Goal: Task Accomplishment & Management: Manage account settings

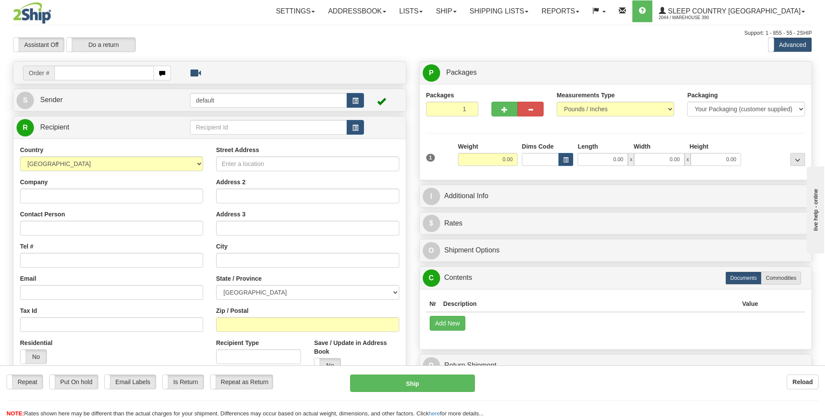
click at [118, 74] on input "text" at bounding box center [103, 73] width 99 height 15
type input "9008I117519"
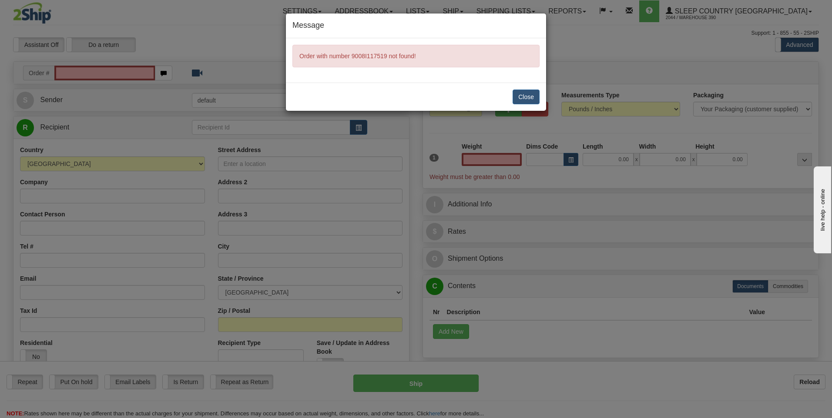
type input "0.00"
click at [517, 94] on button "Close" at bounding box center [525, 97] width 27 height 15
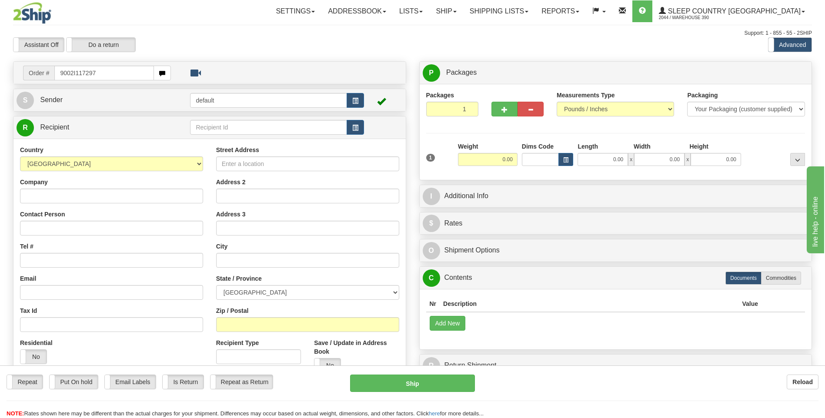
type input "9002I117297"
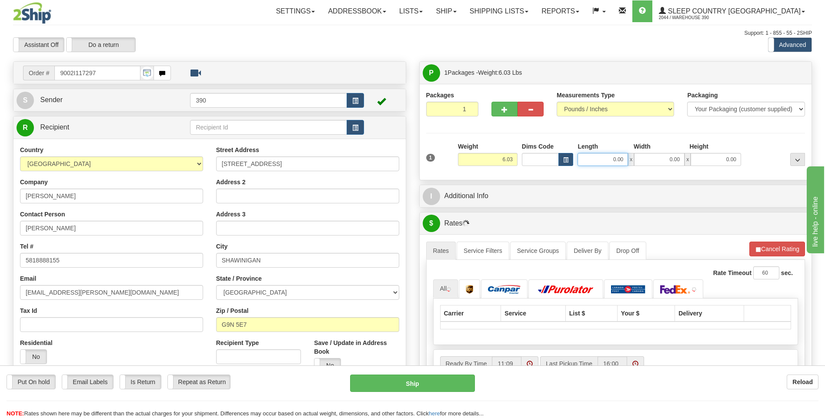
click at [593, 159] on input "0.00" at bounding box center [603, 159] width 50 height 13
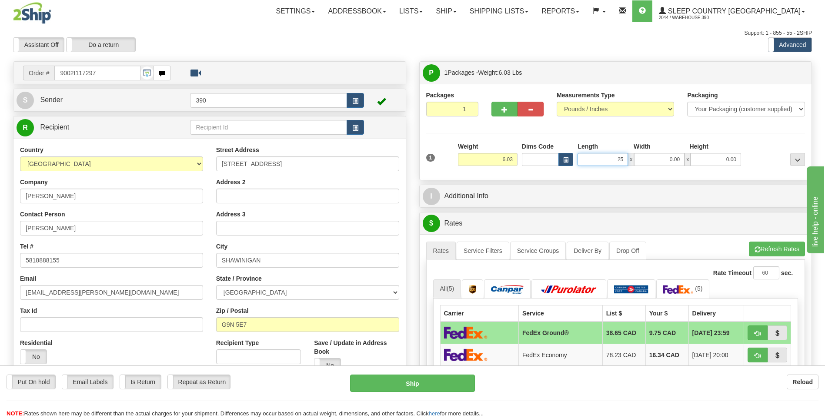
type input "25.00"
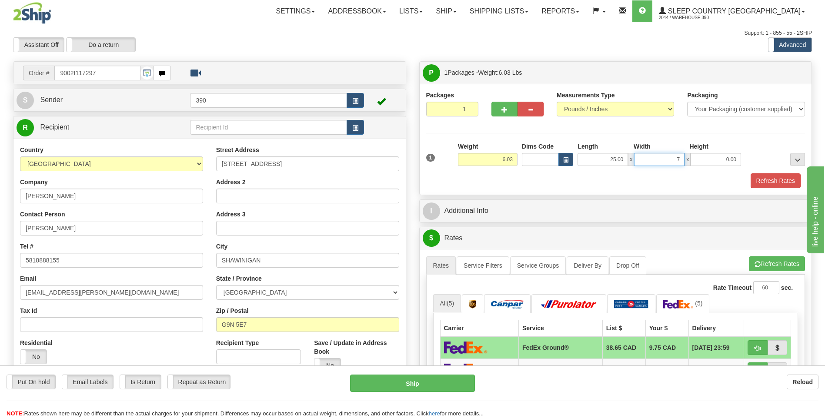
type input "7.00"
type input "16.00"
click at [771, 264] on button "Refresh Rates" at bounding box center [777, 264] width 56 height 15
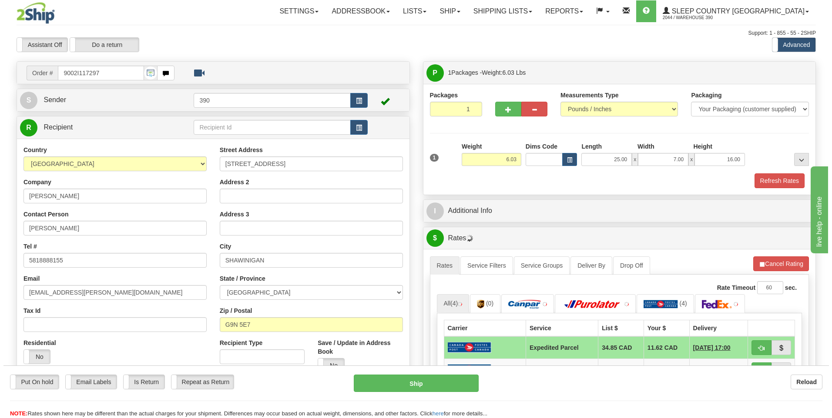
scroll to position [87, 0]
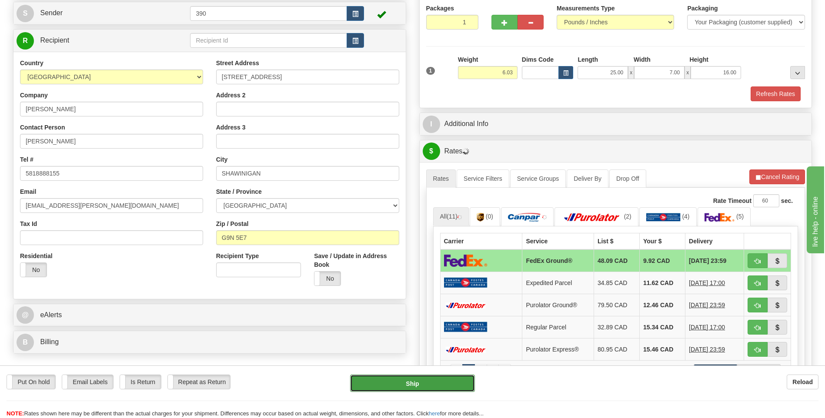
click at [426, 381] on button "Ship" at bounding box center [412, 383] width 124 height 17
type input "92"
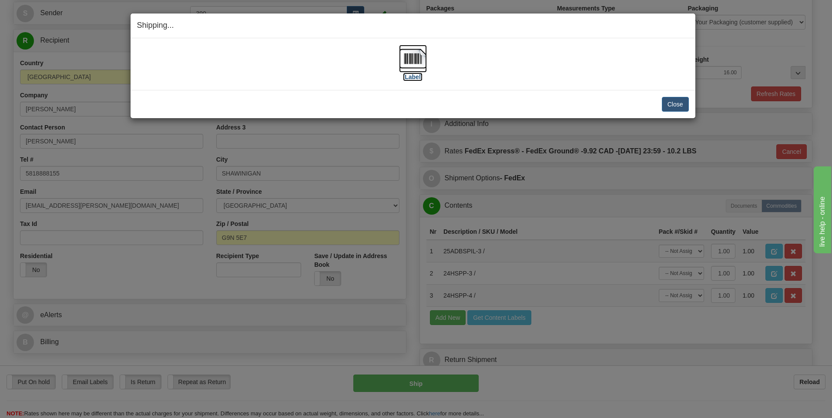
click at [408, 60] on img at bounding box center [413, 59] width 28 height 28
click at [667, 103] on button "Close" at bounding box center [675, 104] width 27 height 15
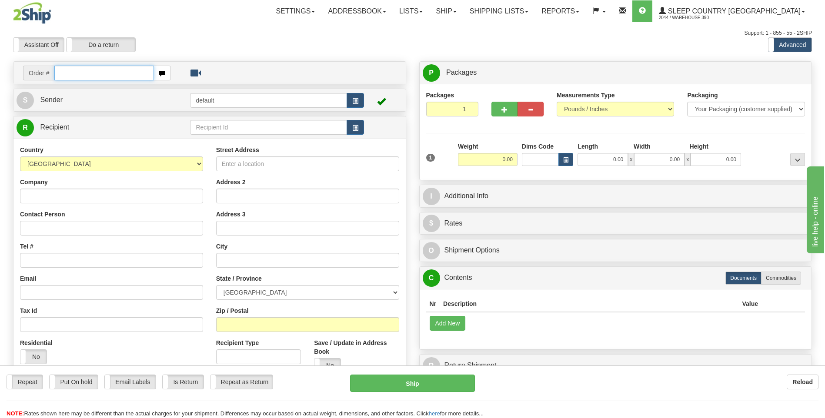
click at [117, 72] on input "text" at bounding box center [103, 73] width 99 height 15
type input "9008I117519"
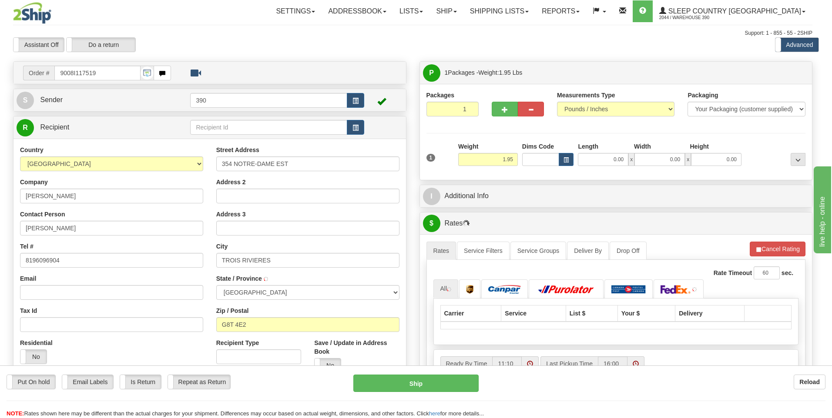
type input "TROIS-RIVIERES"
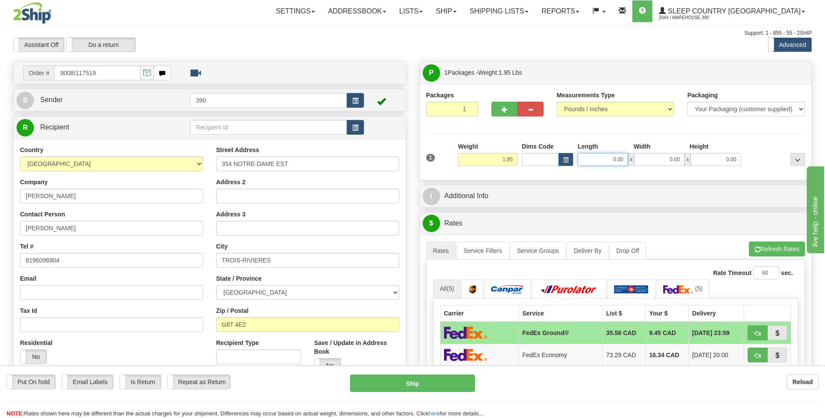
click at [596, 156] on input "0.00" at bounding box center [603, 159] width 50 height 13
type input "7.00"
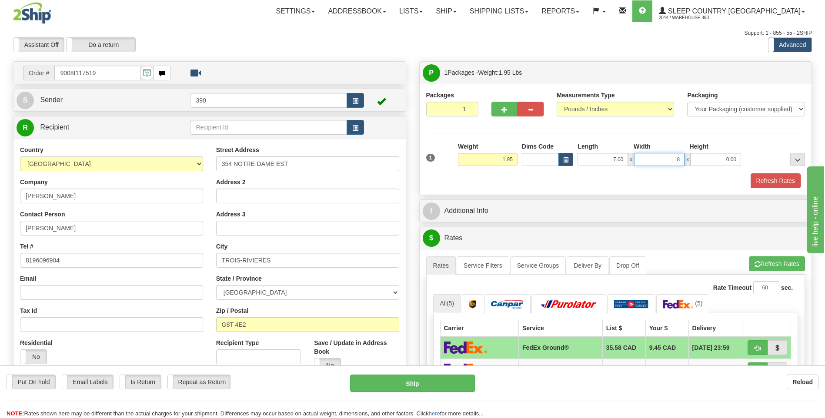
type input "8.00"
type input "9.00"
click at [770, 261] on button "Refresh Rates" at bounding box center [777, 264] width 56 height 15
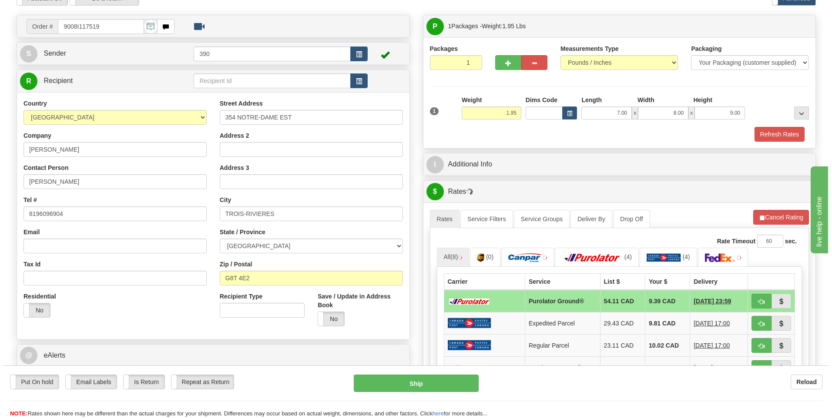
scroll to position [130, 0]
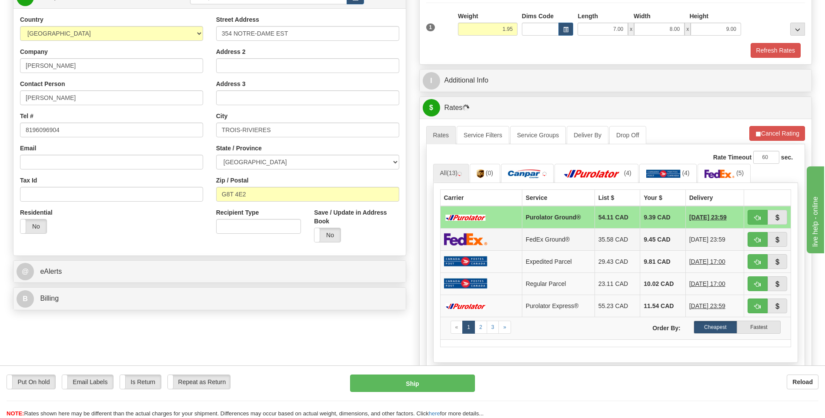
click at [640, 237] on td "9.45 CAD" at bounding box center [663, 239] width 46 height 22
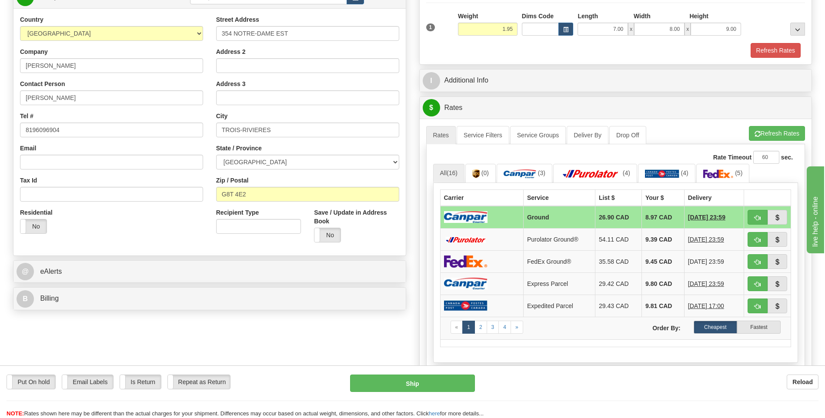
click at [654, 214] on td "8.97 CAD" at bounding box center [663, 217] width 43 height 23
click at [425, 381] on button "Ship" at bounding box center [412, 383] width 124 height 17
type input "1"
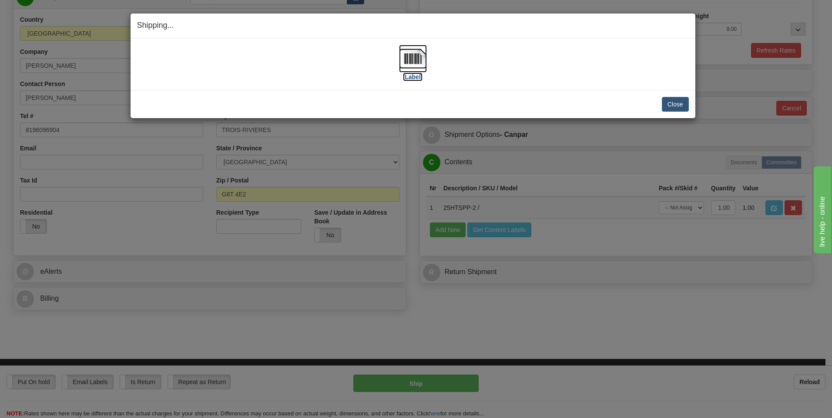
click at [416, 61] on img at bounding box center [413, 59] width 28 height 28
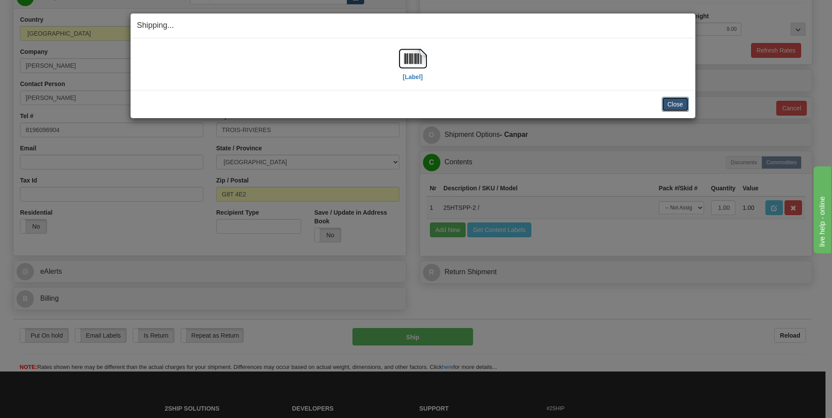
click at [670, 106] on button "Close" at bounding box center [675, 104] width 27 height 15
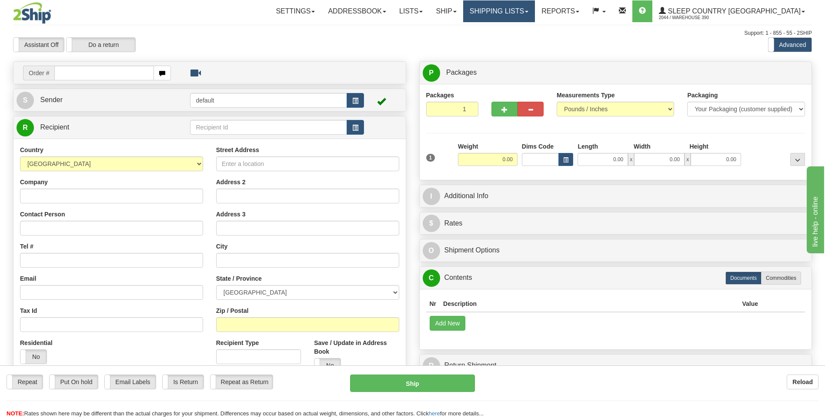
click at [535, 7] on link "Shipping lists" at bounding box center [499, 11] width 72 height 22
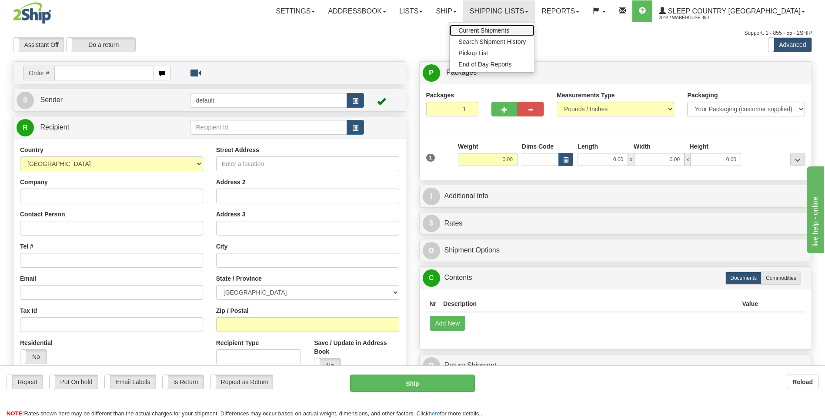
click at [509, 30] on span "Current Shipments" at bounding box center [483, 30] width 51 height 7
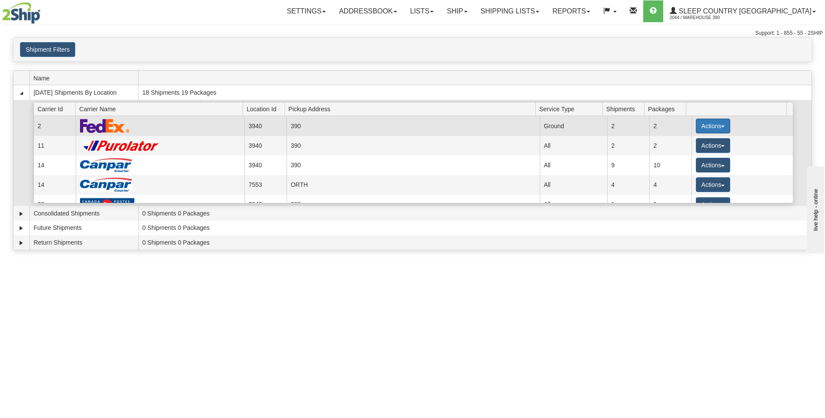
click at [704, 124] on button "Actions" at bounding box center [713, 126] width 35 height 15
click at [684, 153] on span "Close" at bounding box center [679, 154] width 20 height 6
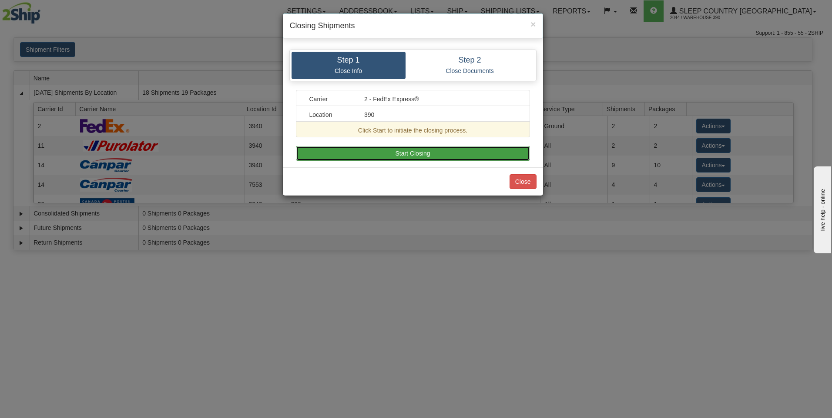
click at [462, 154] on button "Start Closing" at bounding box center [413, 153] width 234 height 15
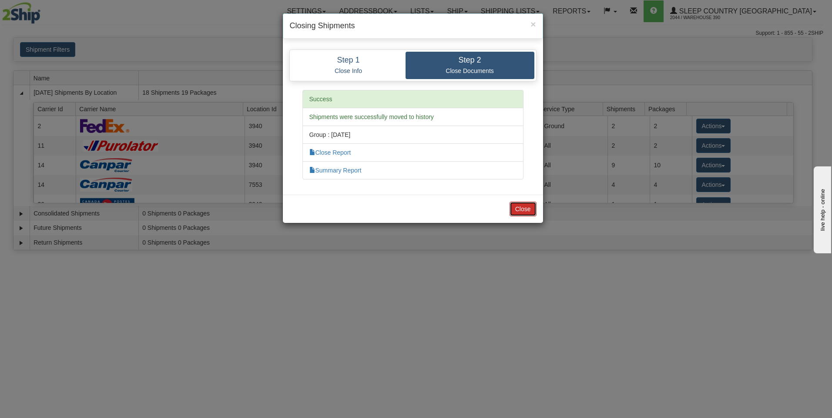
click at [522, 209] on button "Close" at bounding box center [522, 209] width 27 height 15
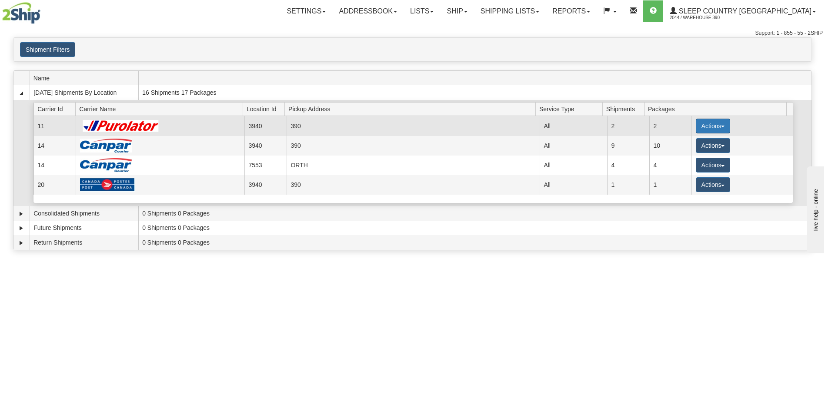
click at [702, 124] on button "Actions" at bounding box center [713, 126] width 35 height 15
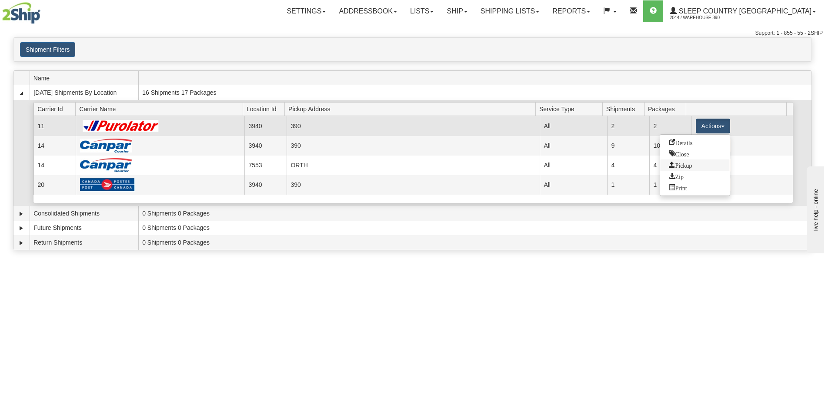
click at [686, 166] on span "Pickup" at bounding box center [680, 165] width 23 height 6
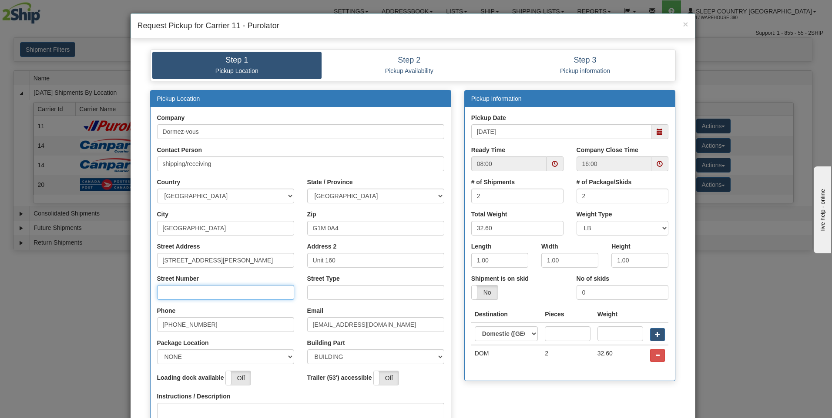
click at [231, 291] on input "Street Number" at bounding box center [225, 292] width 137 height 15
type input "R"
type input "160"
click at [314, 289] on input "Street Type" at bounding box center [375, 292] width 137 height 15
click at [552, 163] on span at bounding box center [555, 164] width 6 height 6
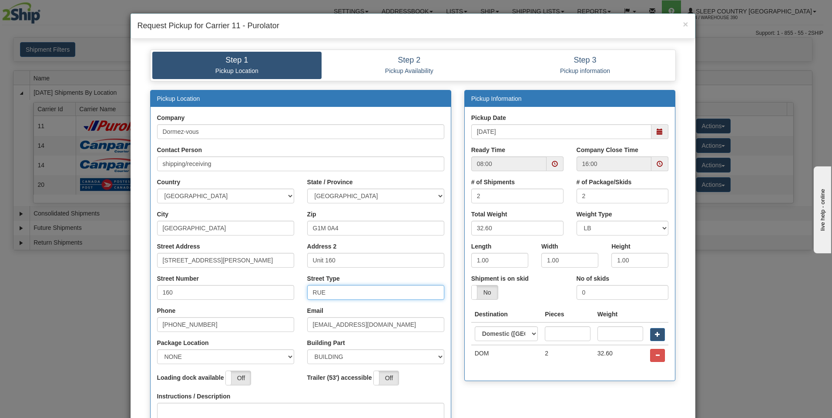
type input "RUE"
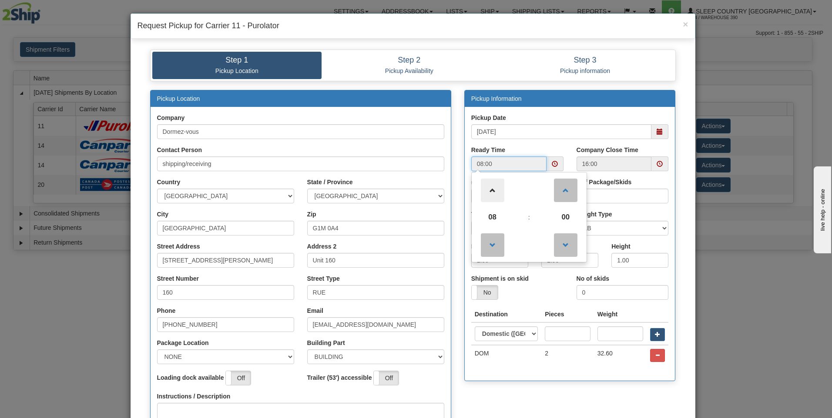
click at [487, 189] on span at bounding box center [492, 190] width 23 height 23
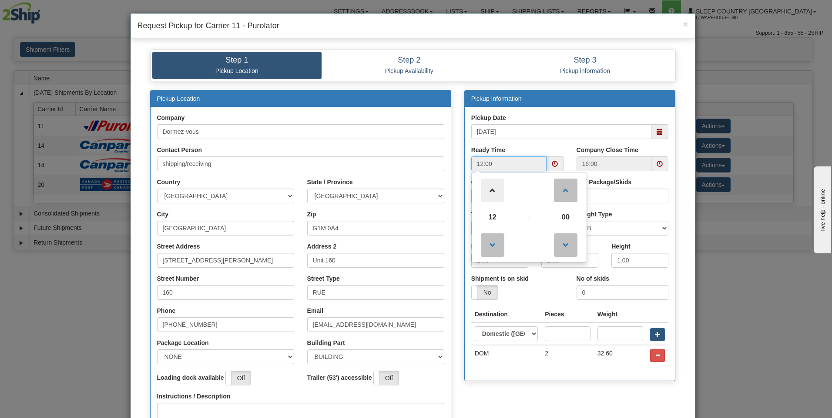
type input "13:00"
click at [656, 164] on span at bounding box center [659, 164] width 6 height 6
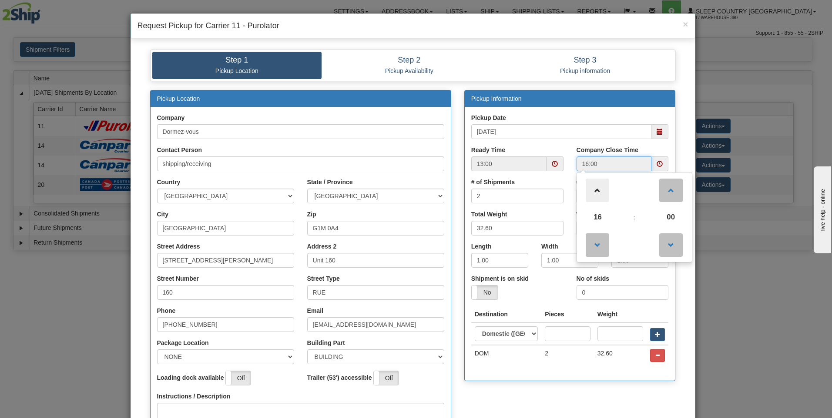
click at [599, 193] on span at bounding box center [597, 190] width 23 height 23
type input "17:00"
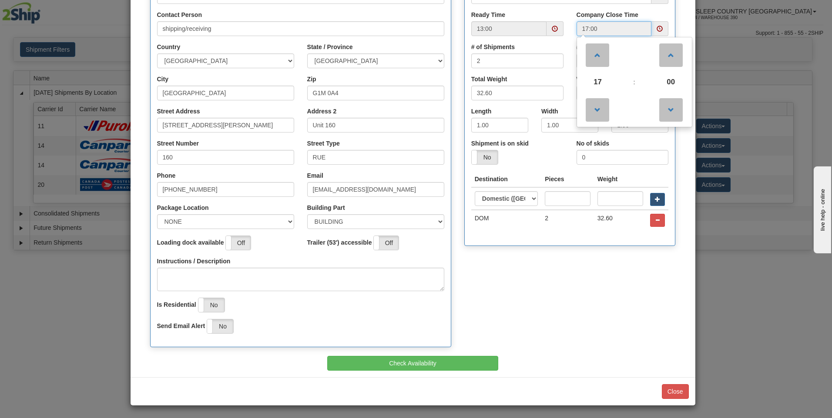
scroll to position [136, 0]
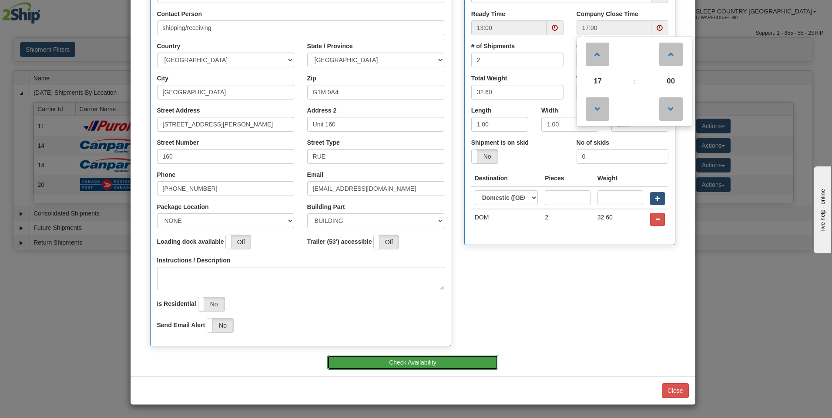
click at [416, 361] on button "Check Availability" at bounding box center [412, 362] width 171 height 15
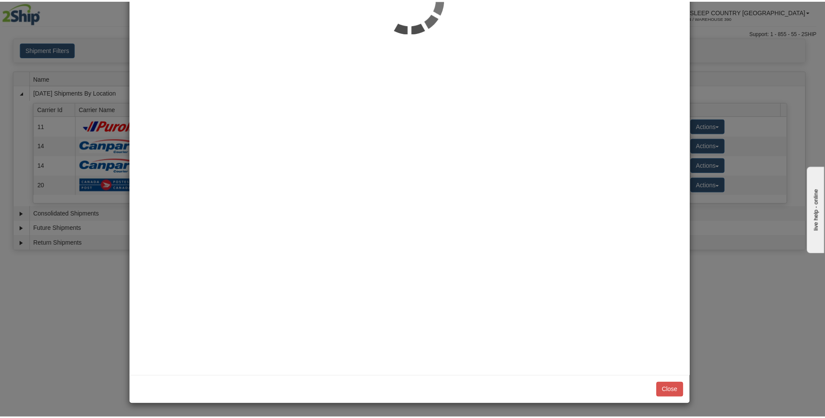
scroll to position [0, 0]
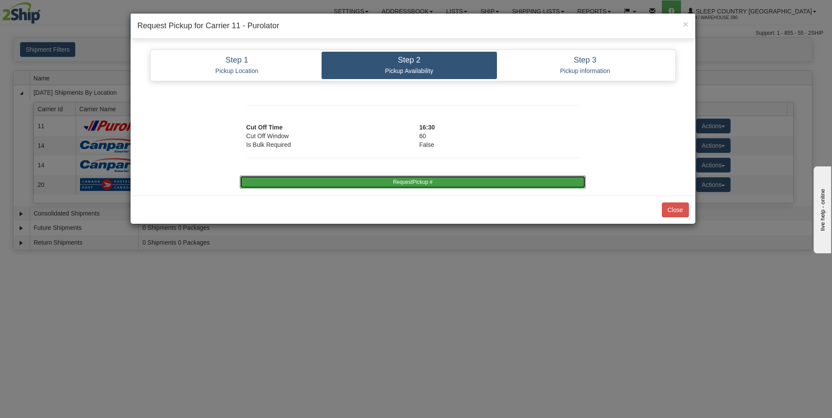
click at [416, 183] on button "RequestPickup #" at bounding box center [413, 182] width 346 height 13
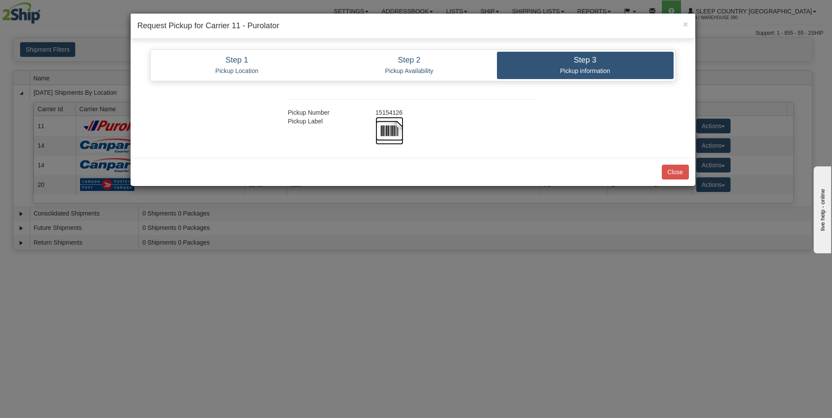
click at [393, 128] on img at bounding box center [389, 131] width 28 height 28
click at [674, 174] on button "Close" at bounding box center [675, 172] width 27 height 15
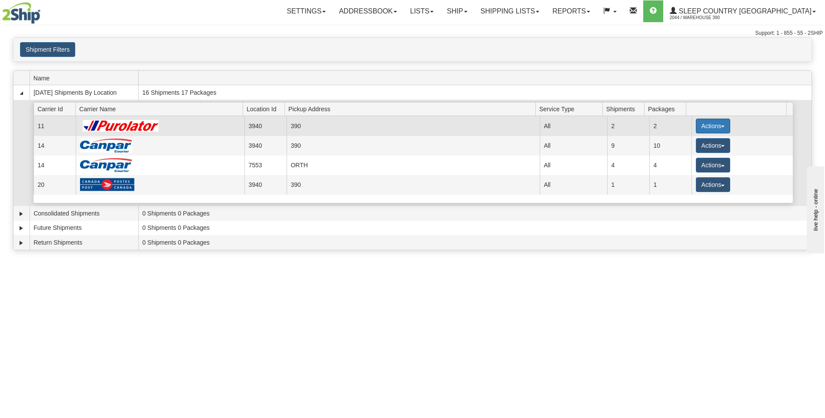
click at [699, 126] on button "Actions" at bounding box center [713, 126] width 35 height 15
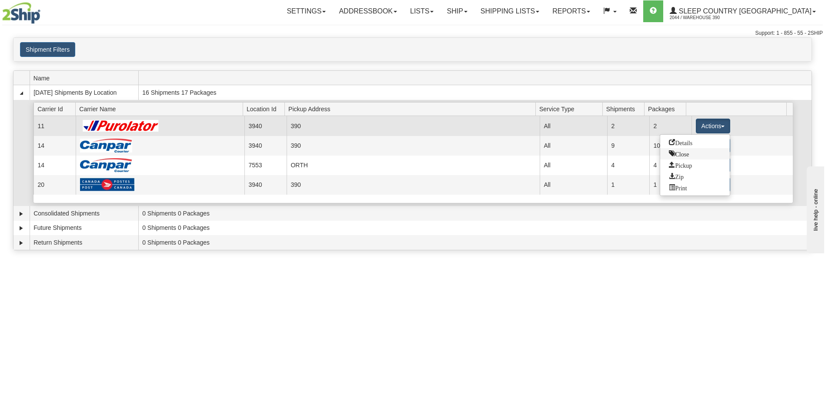
click at [686, 155] on span "Close" at bounding box center [679, 154] width 20 height 6
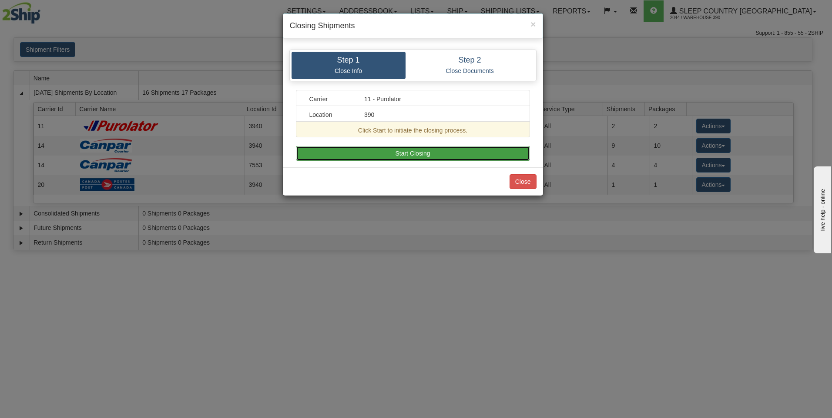
click at [479, 152] on button "Start Closing" at bounding box center [413, 153] width 234 height 15
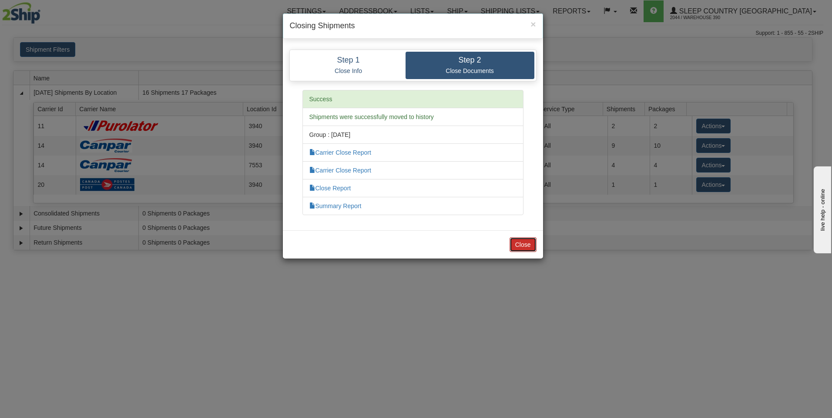
click at [515, 246] on button "Close" at bounding box center [522, 245] width 27 height 15
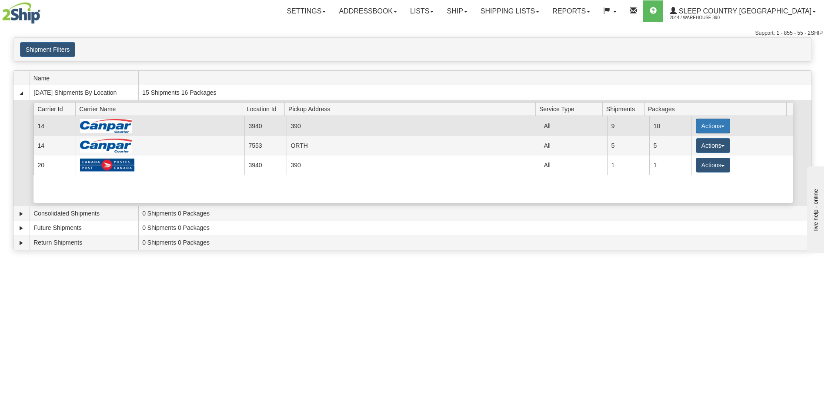
click at [703, 127] on button "Actions" at bounding box center [713, 126] width 35 height 15
click at [685, 151] on span "Close" at bounding box center [679, 154] width 20 height 6
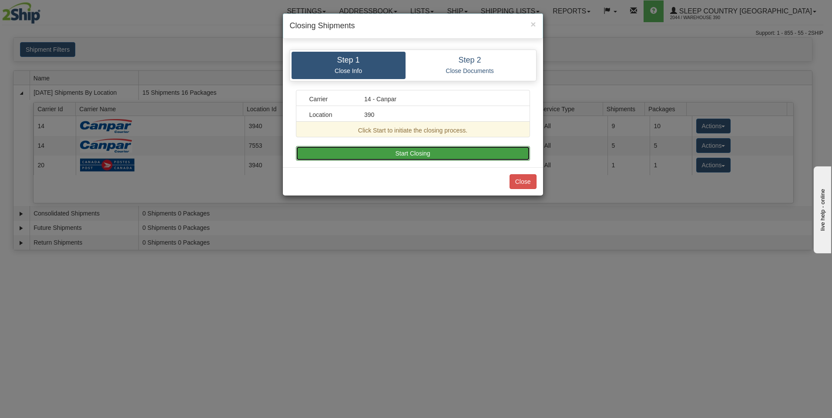
click at [494, 153] on button "Start Closing" at bounding box center [413, 153] width 234 height 15
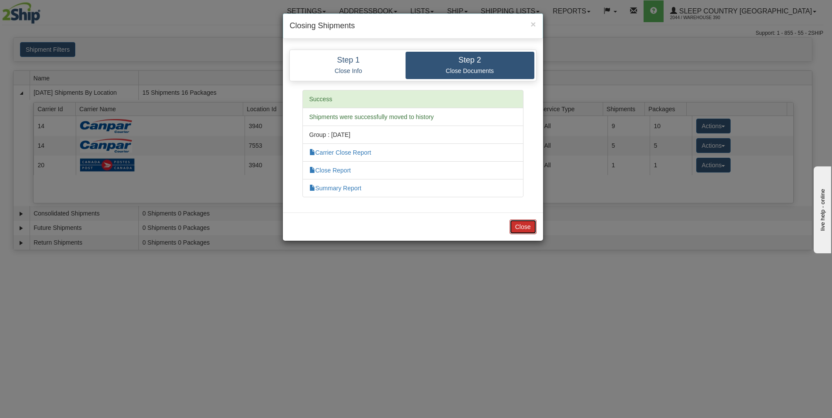
click at [524, 226] on button "Close" at bounding box center [522, 227] width 27 height 15
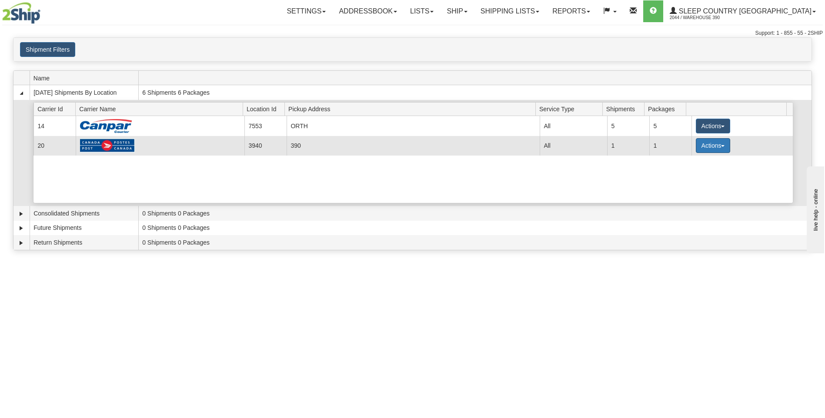
click at [702, 148] on button "Actions" at bounding box center [713, 145] width 35 height 15
click at [685, 171] on span "Close" at bounding box center [679, 173] width 20 height 6
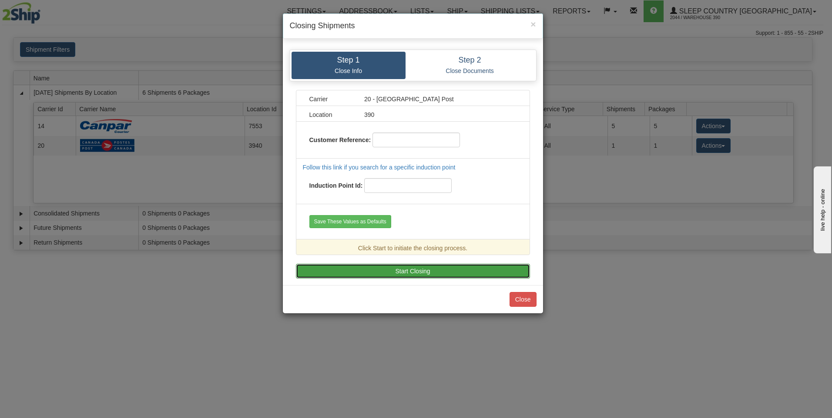
click at [461, 270] on button "Start Closing" at bounding box center [413, 271] width 234 height 15
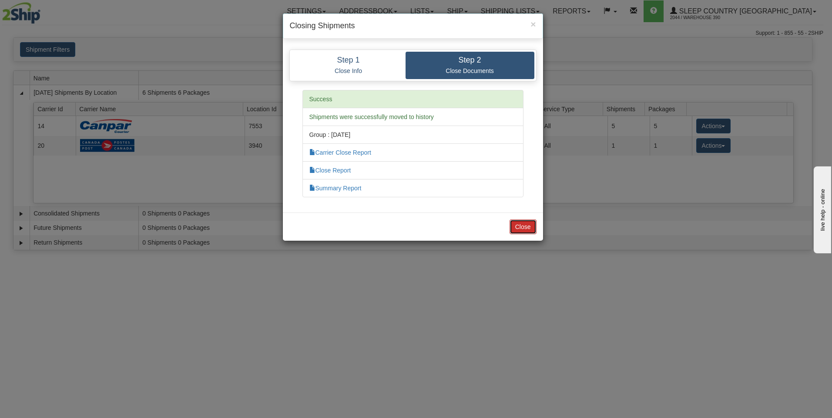
click at [512, 227] on button "Close" at bounding box center [522, 227] width 27 height 15
